Goal: Transaction & Acquisition: Purchase product/service

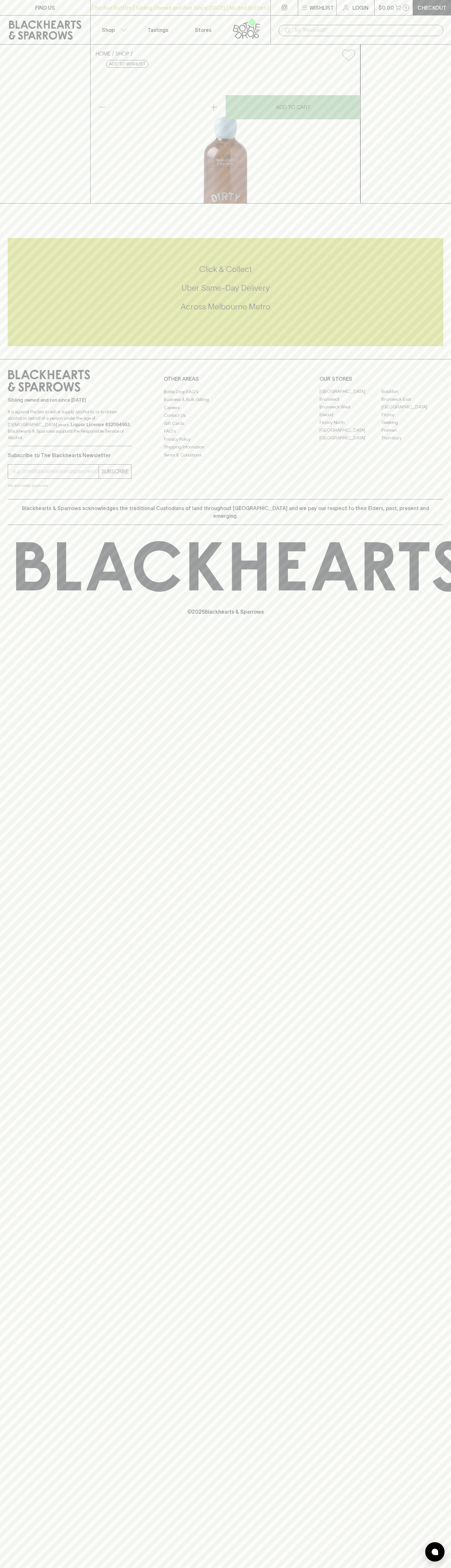
click at [285, 14] on link at bounding box center [284, 7] width 27 height 15
click at [448, 85] on div "HOME SHOP [PERSON_NAME] & [PERSON_NAME] Dirty Martini Cocktail $20.00 Add to wi…" at bounding box center [225, 124] width 451 height 159
click at [396, 1567] on html "FIND US | No Bad Bottles | Sibling Owned and Run Since [DATE] | No Bad Bottles …" at bounding box center [225, 784] width 451 height 1568
click at [17, 1015] on div "FIND US | No Bad Bottles | Sibling Owned and Run Since [DATE] | No Bad Bottles …" at bounding box center [225, 784] width 451 height 1568
